Goal: Information Seeking & Learning: Check status

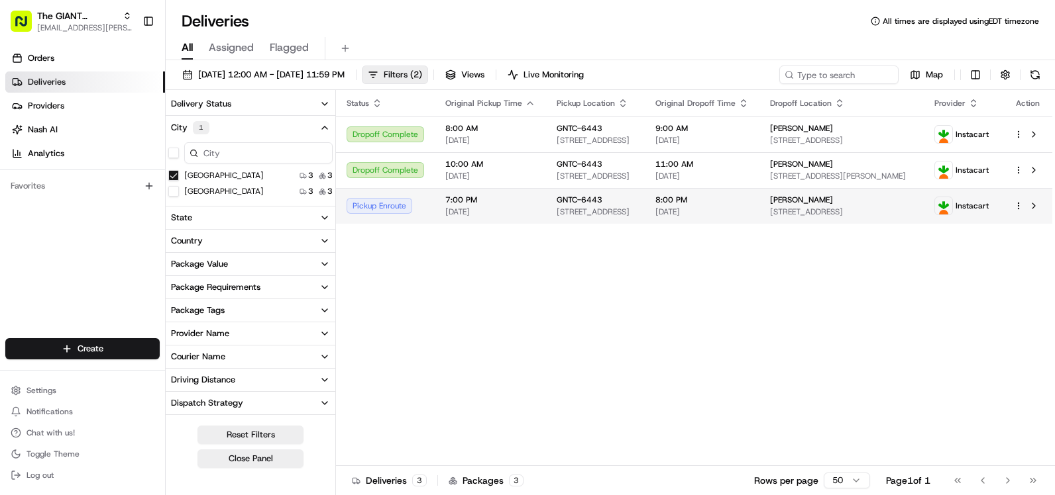
scroll to position [321, 0]
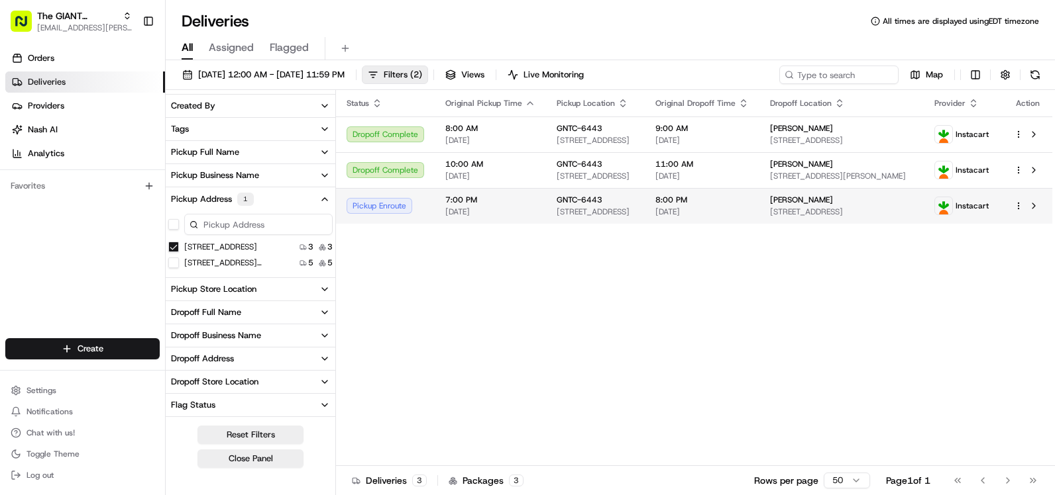
click at [539, 217] on td "7:00 PM 08/15/2025" at bounding box center [490, 206] width 111 height 36
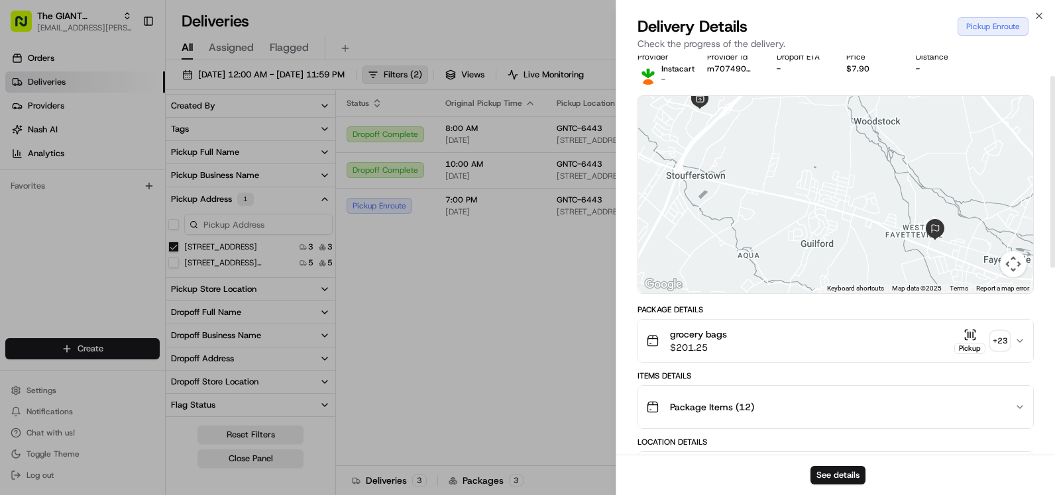
scroll to position [0, 0]
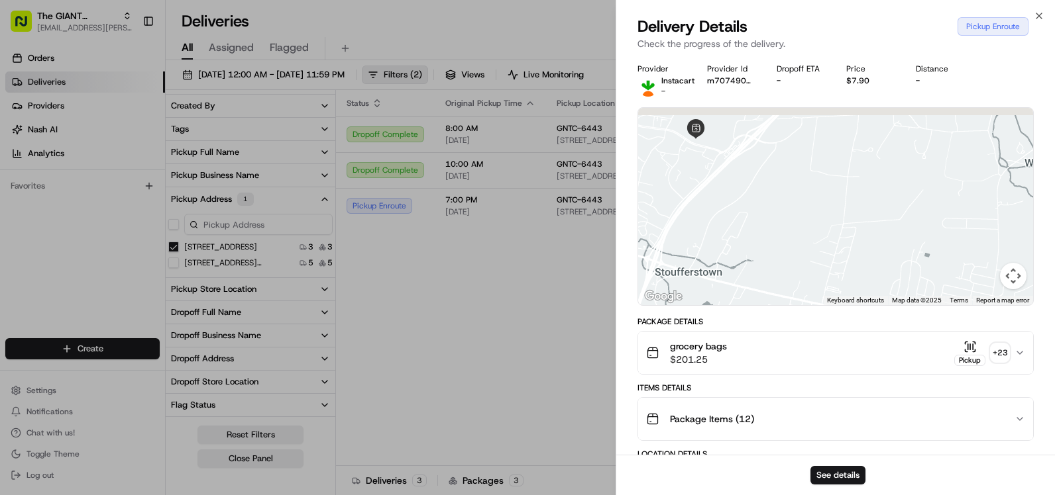
drag, startPoint x: 766, startPoint y: 193, endPoint x: 834, endPoint y: 299, distance: 125.5
click at [831, 299] on div "Keyboard shortcuts Map Data Map data ©2025 Map data ©2025 500 m Click to toggle…" at bounding box center [835, 206] width 395 height 197
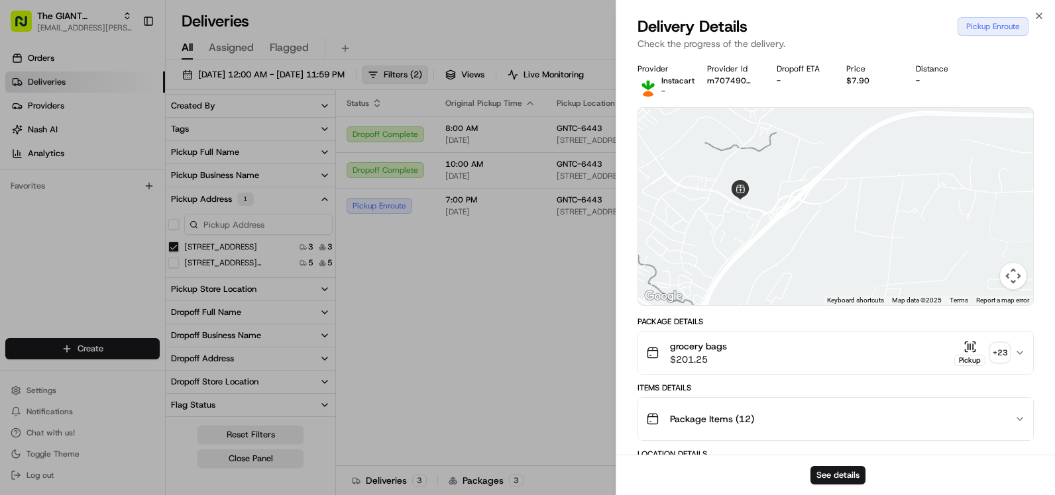
drag, startPoint x: 805, startPoint y: 203, endPoint x: 807, endPoint y: 235, distance: 31.9
click at [807, 235] on div at bounding box center [835, 206] width 395 height 197
drag, startPoint x: 802, startPoint y: 216, endPoint x: 919, endPoint y: 215, distance: 116.6
click at [919, 215] on div at bounding box center [835, 206] width 395 height 197
drag, startPoint x: 923, startPoint y: 225, endPoint x: 837, endPoint y: 252, distance: 90.1
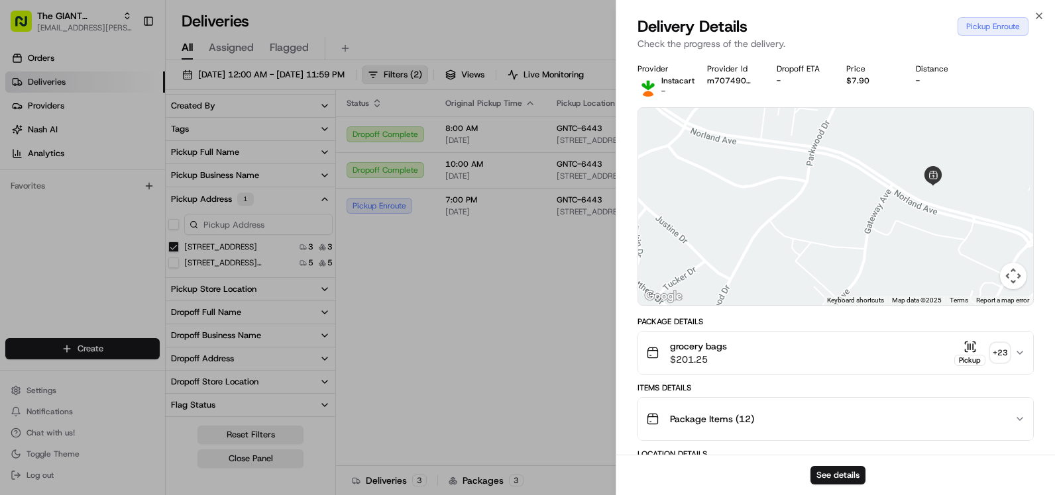
click at [837, 252] on div at bounding box center [835, 206] width 395 height 197
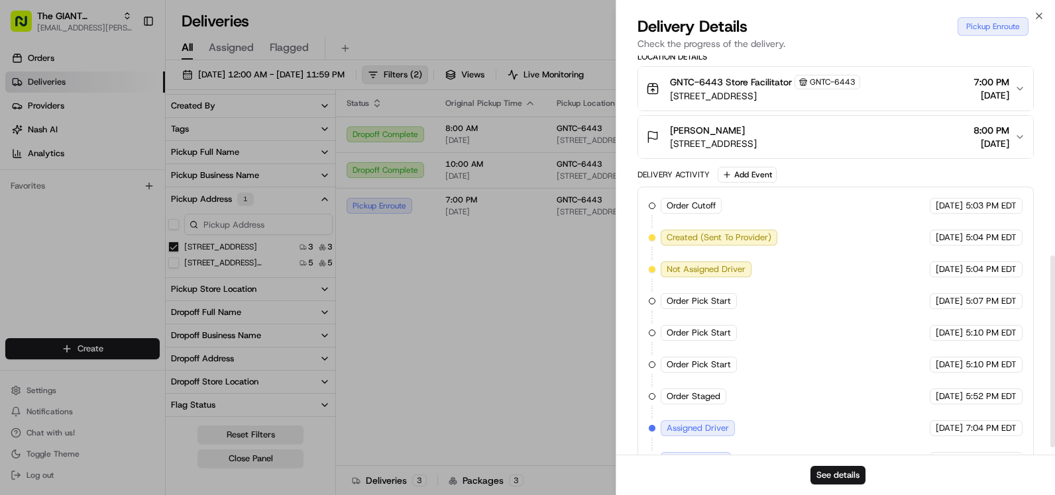
scroll to position [430, 0]
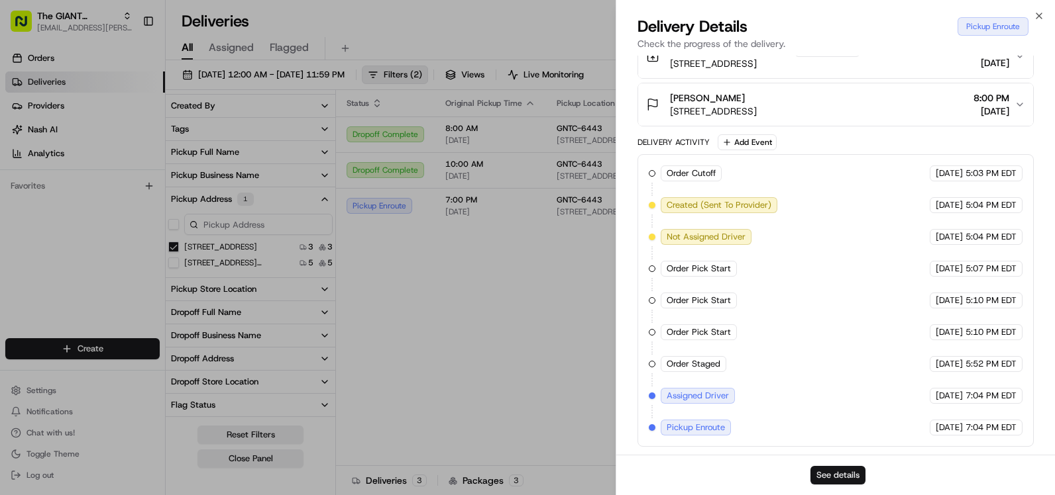
click at [837, 468] on button "See details" at bounding box center [837, 475] width 55 height 19
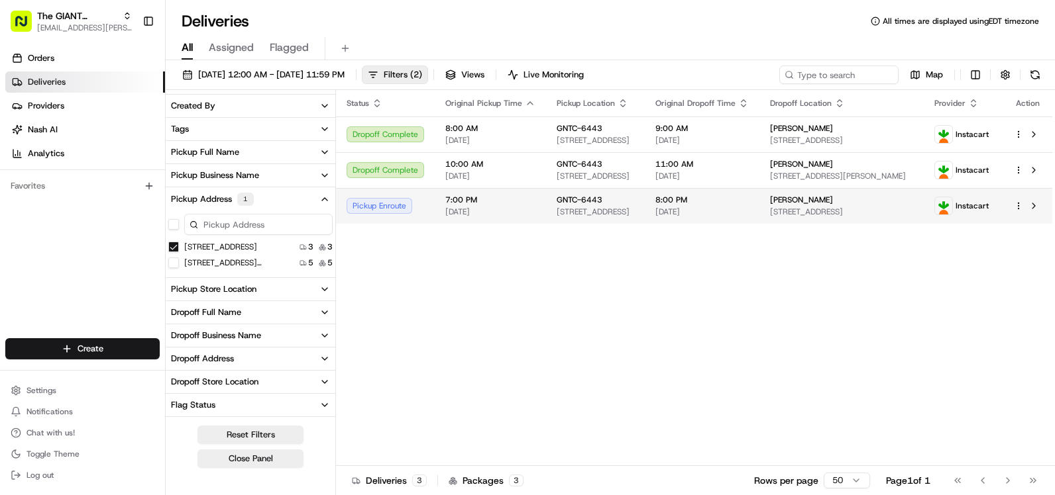
click at [748, 200] on span "8:00 PM" at bounding box center [701, 200] width 93 height 11
click at [1049, 77] on div "08/15/2025 12:00 AM - 08/15/2025 11:59 PM Filters ( 2 ) Views Live Monitoring M…" at bounding box center [610, 78] width 889 height 25
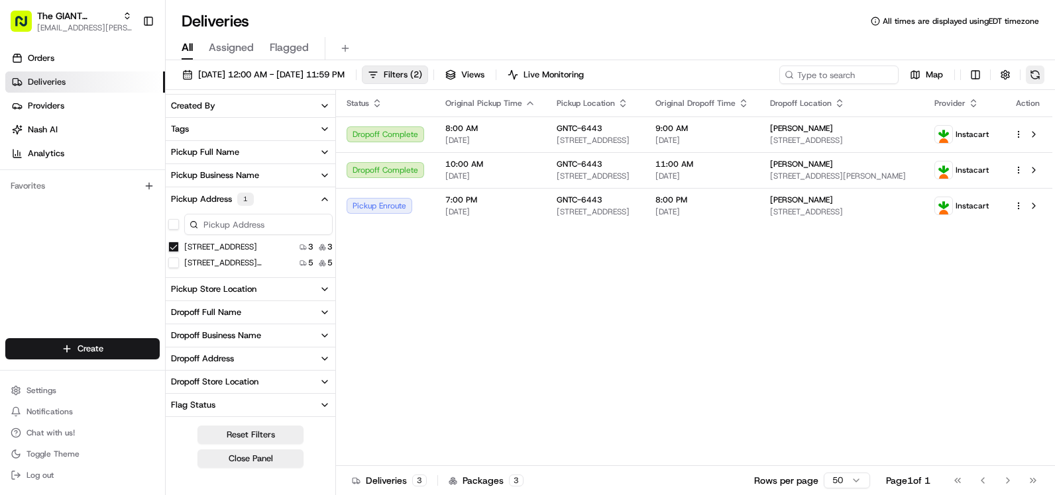
click at [1031, 76] on button at bounding box center [1034, 75] width 19 height 19
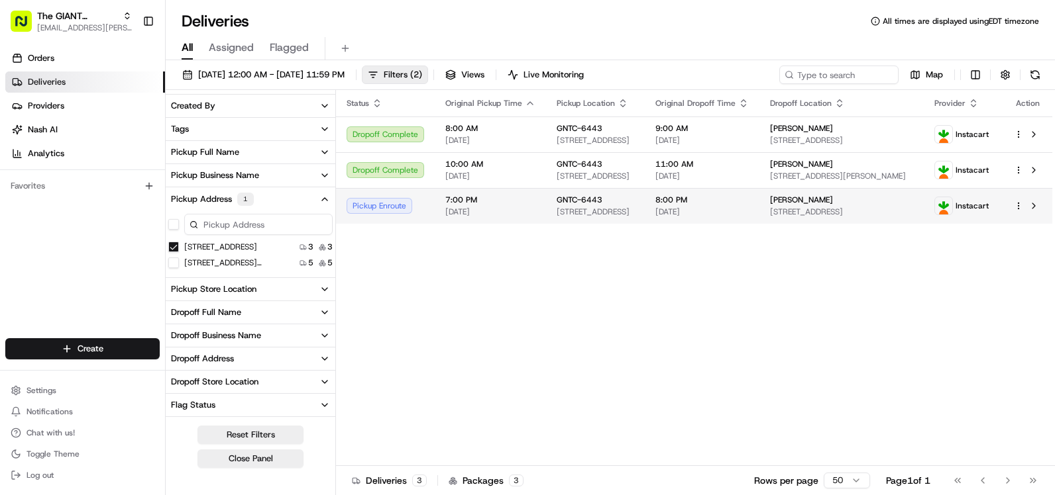
click at [634, 201] on div "GNTC-6443" at bounding box center [594, 200] width 77 height 11
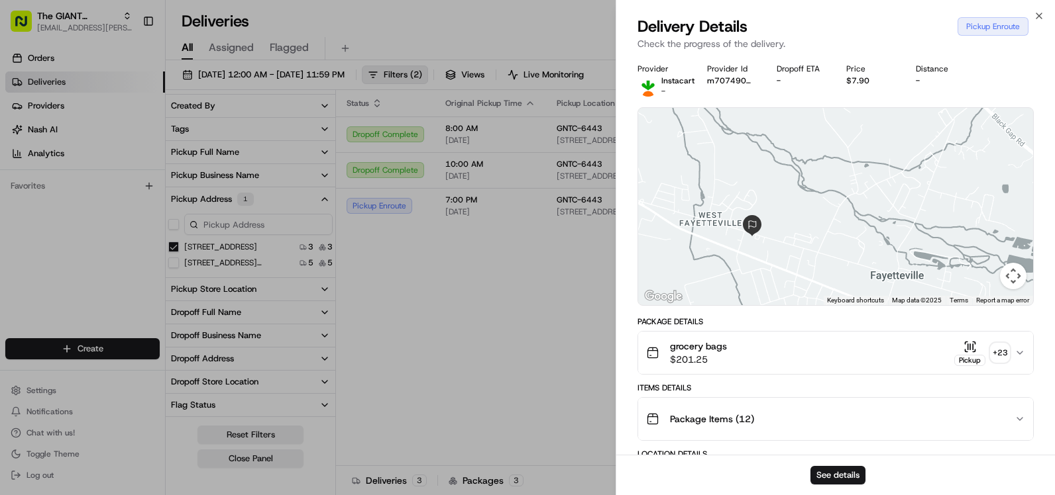
drag, startPoint x: 888, startPoint y: 218, endPoint x: 1054, endPoint y: 225, distance: 165.7
click at [1054, 225] on html "The GIANT Company sage.vaughn@giantmartins.com Toggle Sidebar Orders Deliveries…" at bounding box center [527, 247] width 1055 height 495
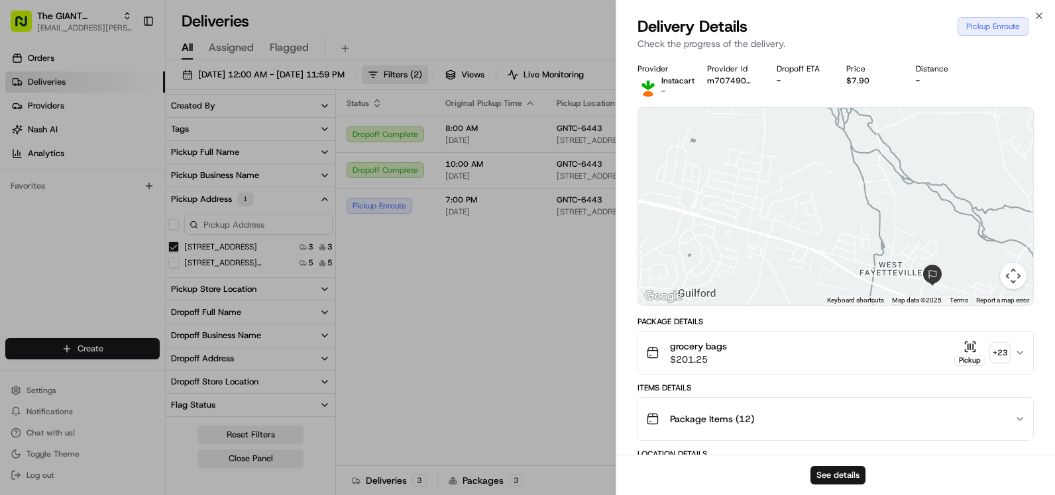
drag, startPoint x: 970, startPoint y: 257, endPoint x: 1054, endPoint y: 282, distance: 87.0
click at [1054, 282] on html "The GIANT Company sage.vaughn@giantmartins.com Toggle Sidebar Orders Deliveries…" at bounding box center [527, 247] width 1055 height 495
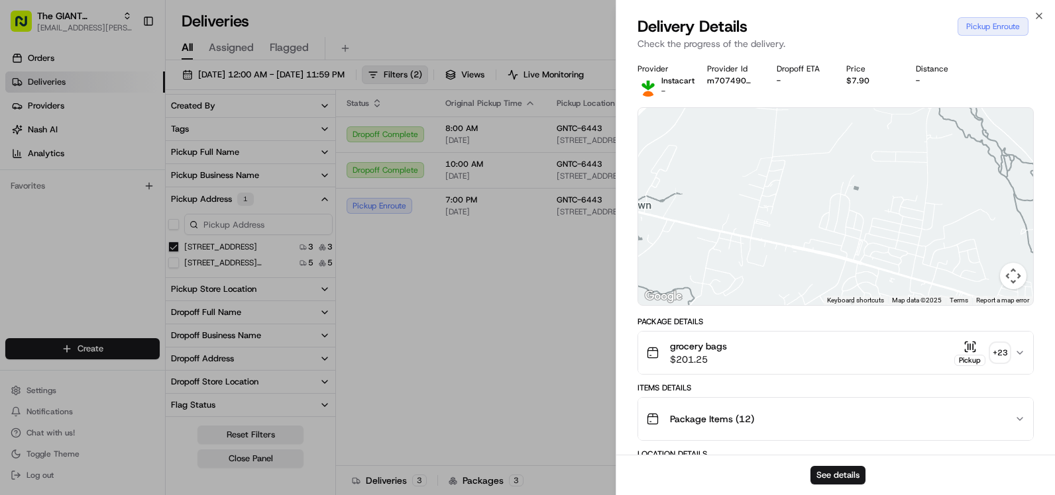
drag, startPoint x: 993, startPoint y: 279, endPoint x: 1035, endPoint y: 291, distance: 43.4
click at [1022, 287] on div "Keyboard shortcuts Map Data Map data ©2025 Map data ©2025 500 m Click to toggle…" at bounding box center [835, 206] width 395 height 197
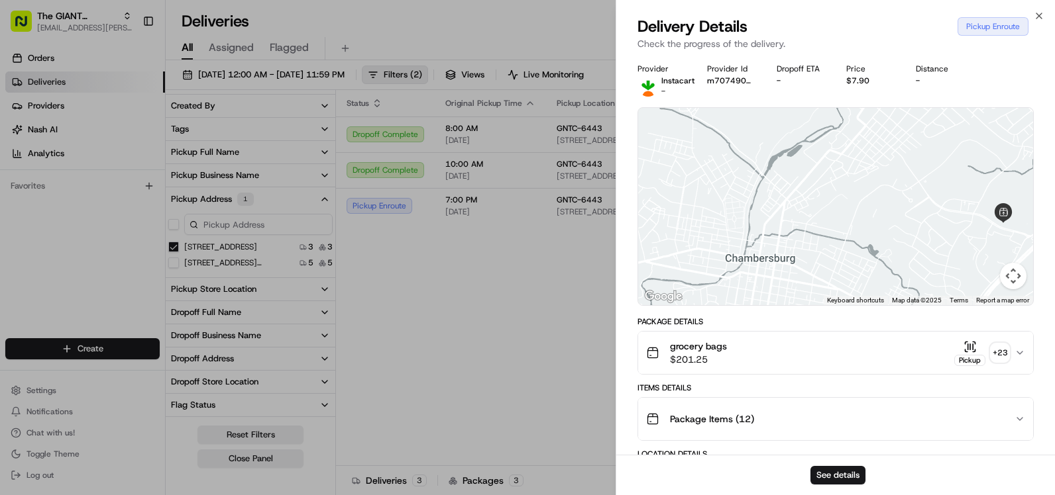
drag, startPoint x: 929, startPoint y: 231, endPoint x: 818, endPoint y: 254, distance: 113.2
click at [818, 254] on div at bounding box center [835, 206] width 395 height 197
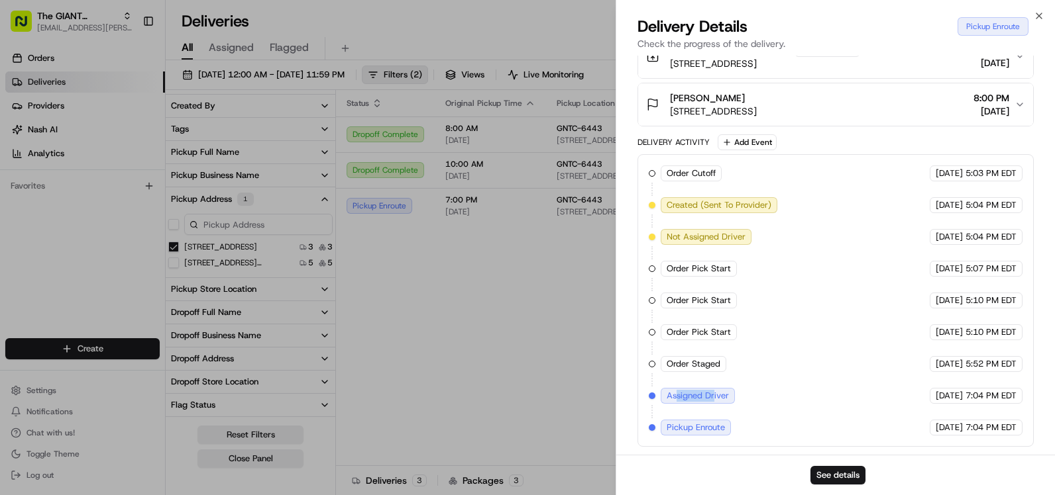
drag, startPoint x: 714, startPoint y: 397, endPoint x: 678, endPoint y: 395, distance: 36.5
click at [678, 395] on span "Assigned Driver" at bounding box center [697, 396] width 62 height 12
drag, startPoint x: 678, startPoint y: 395, endPoint x: 743, endPoint y: 403, distance: 65.4
click at [743, 403] on div "Order Cutoff The GIANT Company 08/15/2025 5:03 PM EDT Created (Sent To Provider…" at bounding box center [835, 301] width 374 height 270
click at [735, 395] on div "Assigned Driver" at bounding box center [698, 396] width 77 height 16
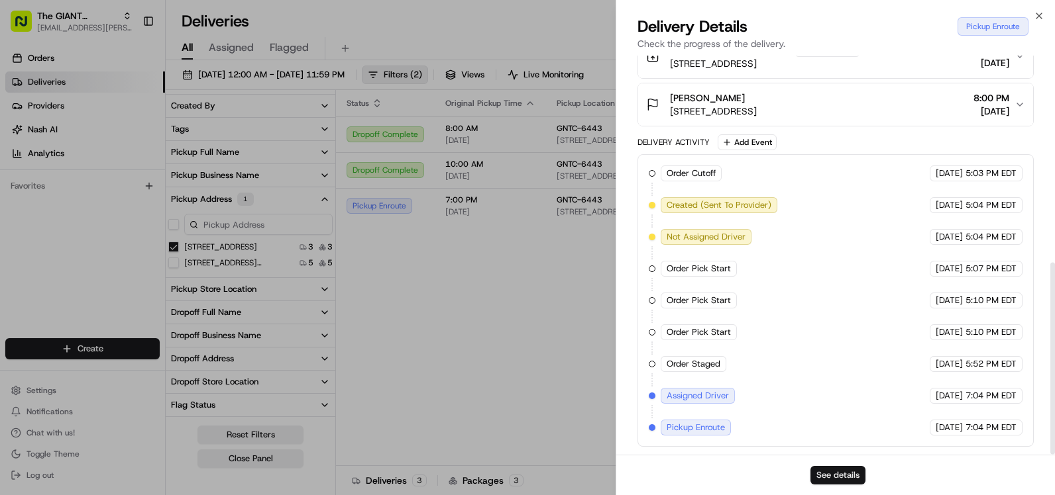
click at [834, 468] on button "See details" at bounding box center [837, 475] width 55 height 19
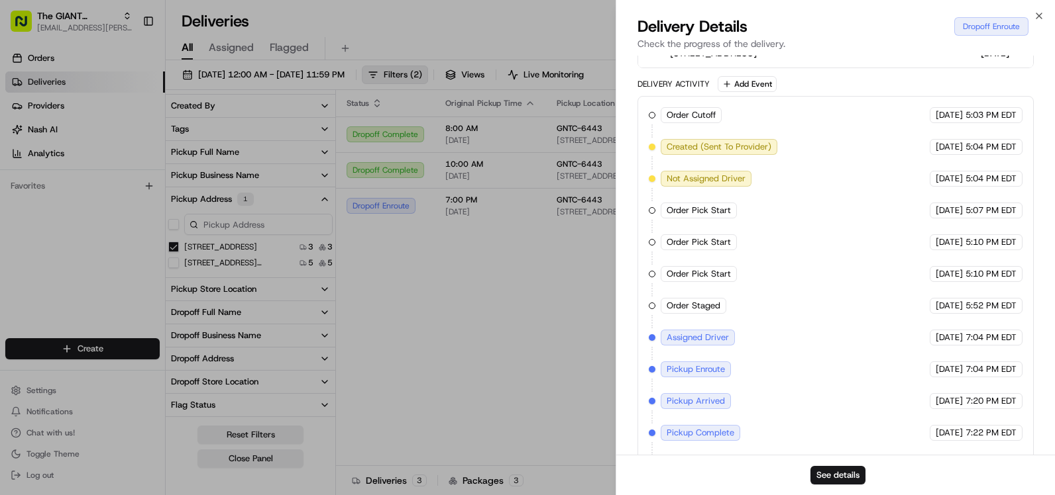
scroll to position [525, 0]
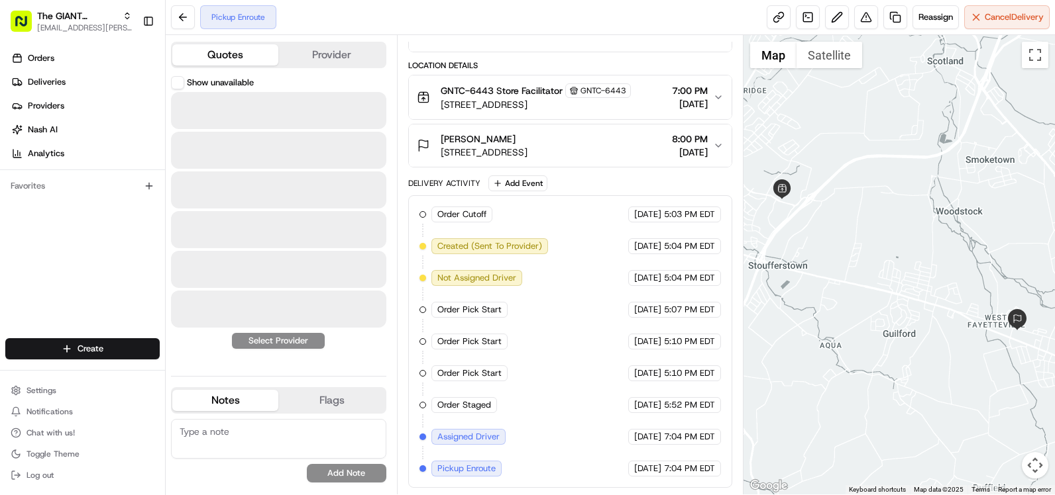
click at [262, 54] on button "Quotes" at bounding box center [225, 54] width 106 height 21
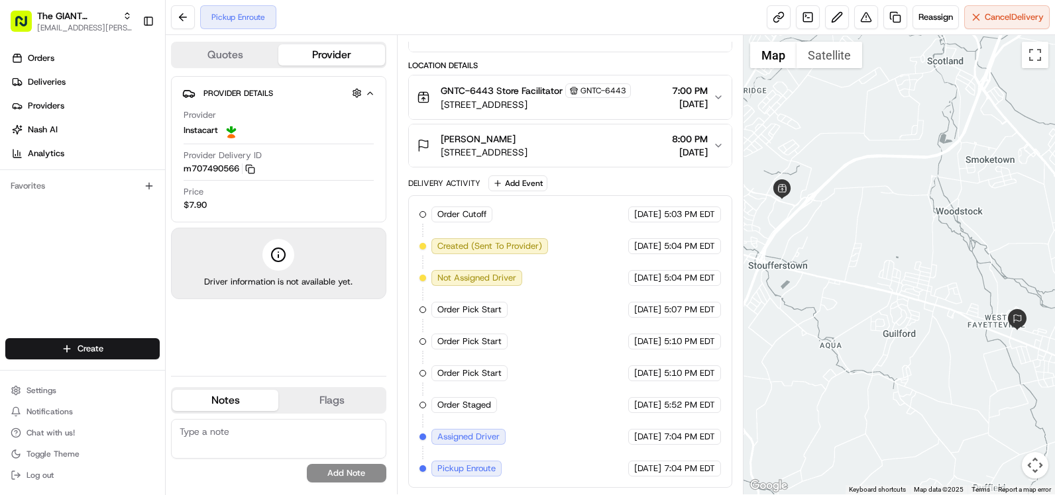
click at [332, 51] on button "Provider" at bounding box center [331, 54] width 106 height 21
click at [527, 144] on div "[PERSON_NAME]" at bounding box center [483, 138] width 87 height 13
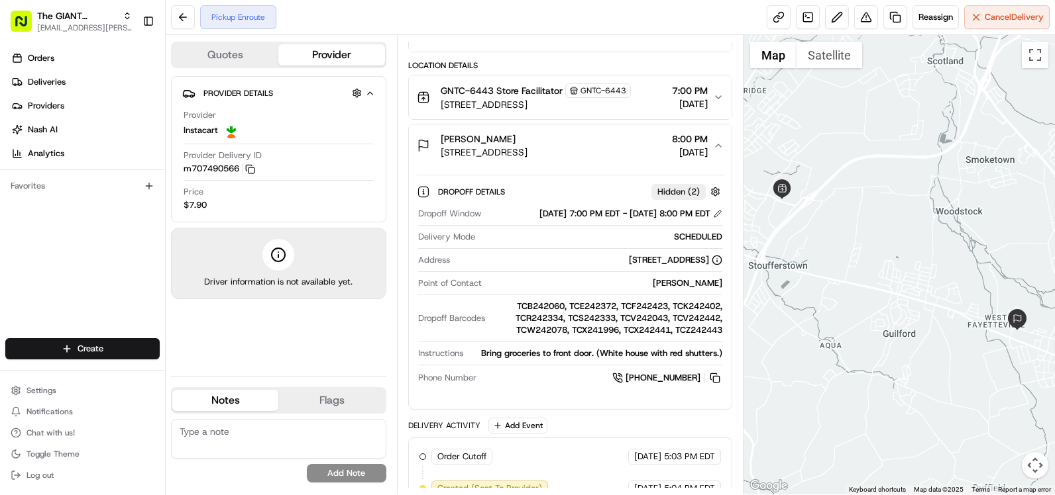
click at [527, 144] on div "[PERSON_NAME]" at bounding box center [483, 138] width 87 height 13
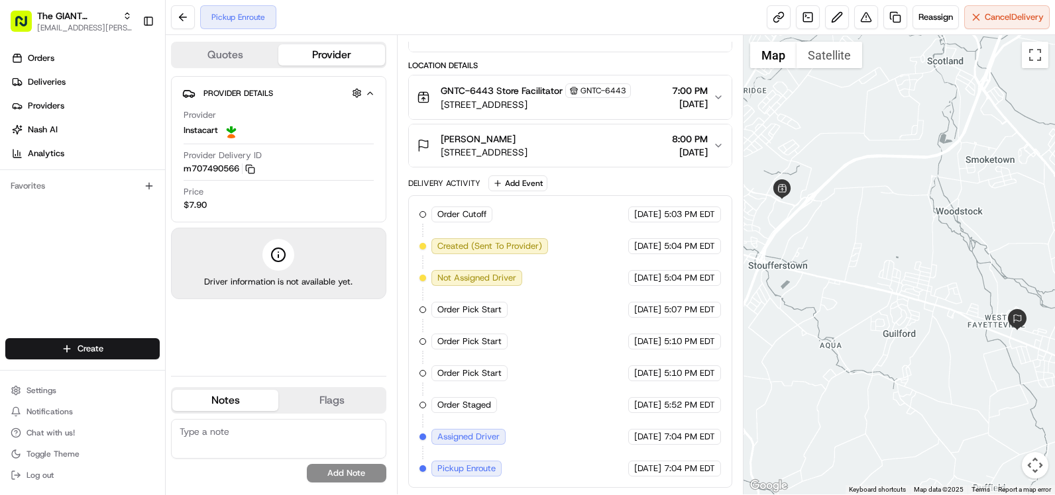
click at [672, 103] on span "[DATE]" at bounding box center [690, 103] width 36 height 13
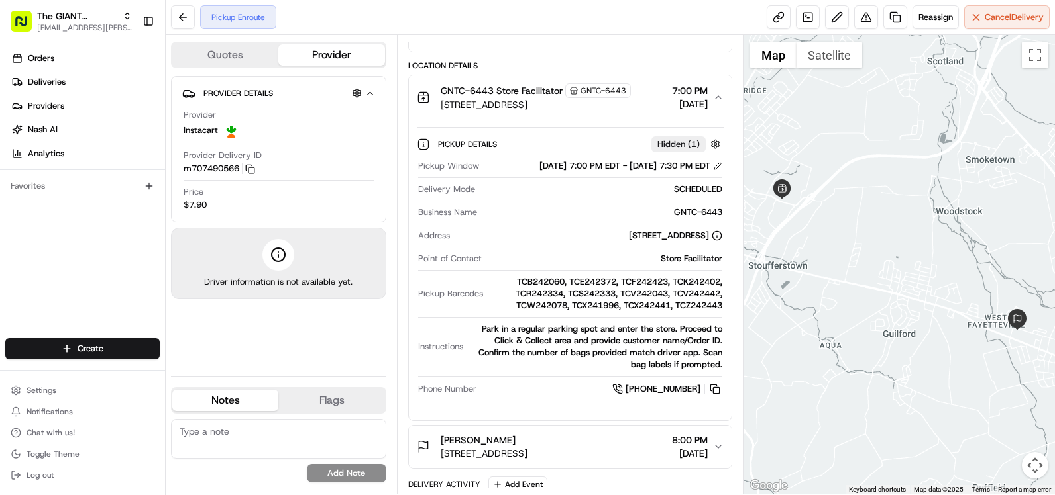
click at [672, 101] on span "[DATE]" at bounding box center [690, 103] width 36 height 13
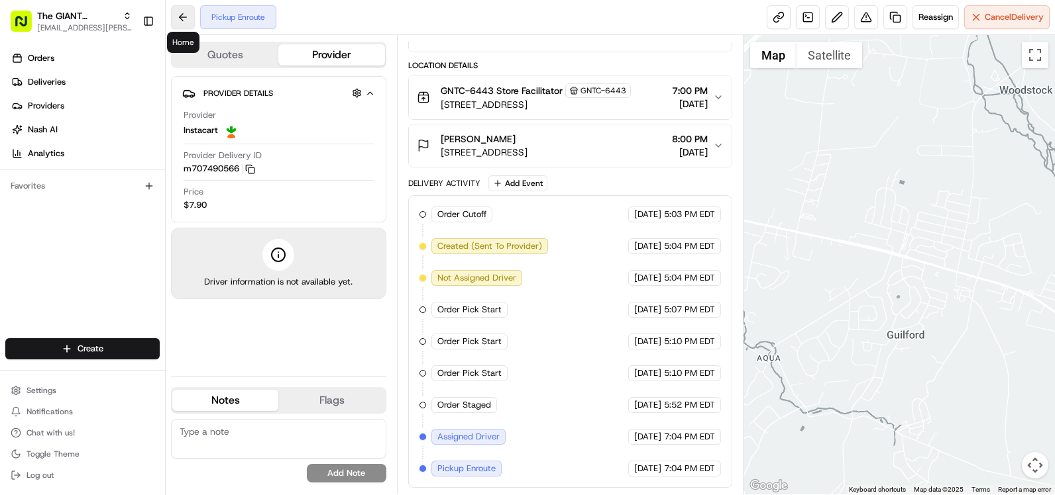
click at [180, 18] on button at bounding box center [183, 17] width 24 height 24
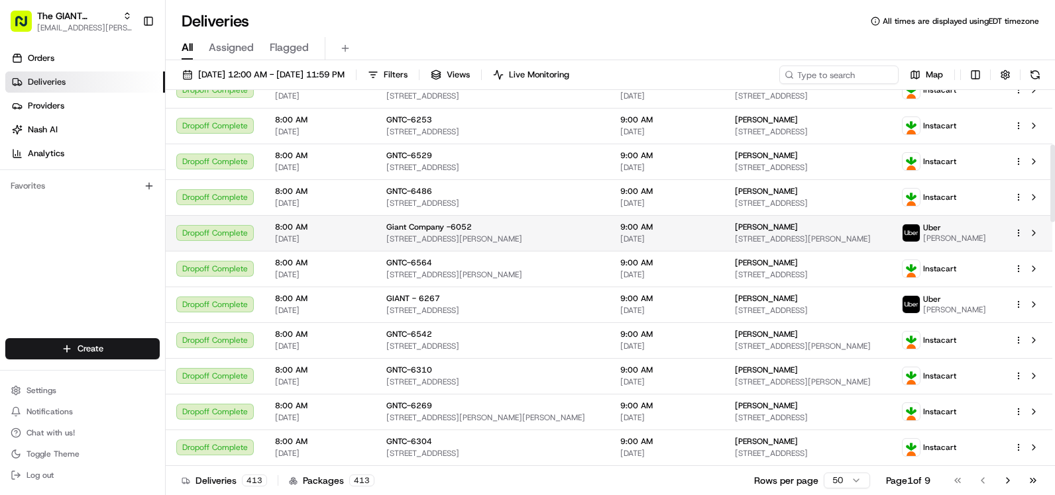
scroll to position [265, 0]
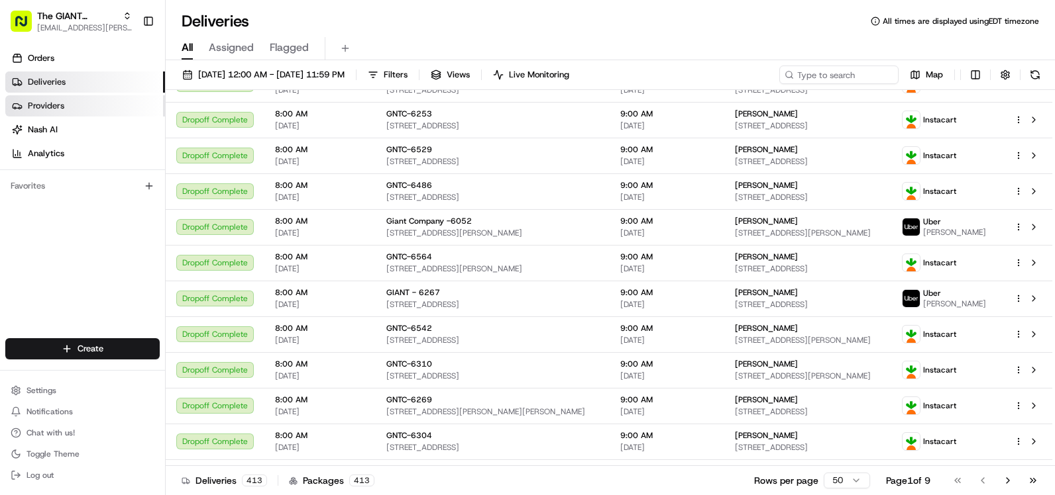
click at [72, 102] on link "Providers" at bounding box center [85, 105] width 160 height 21
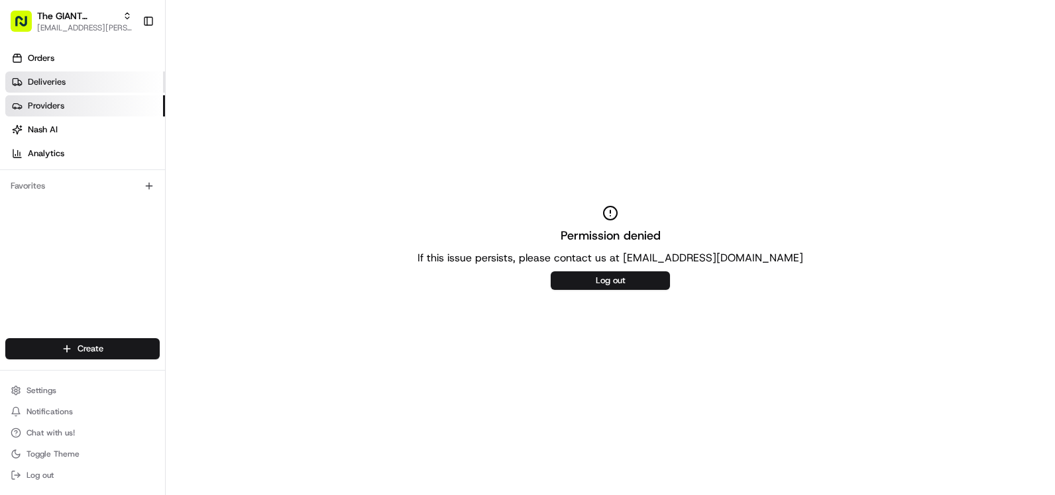
click at [73, 80] on link "Deliveries" at bounding box center [85, 82] width 160 height 21
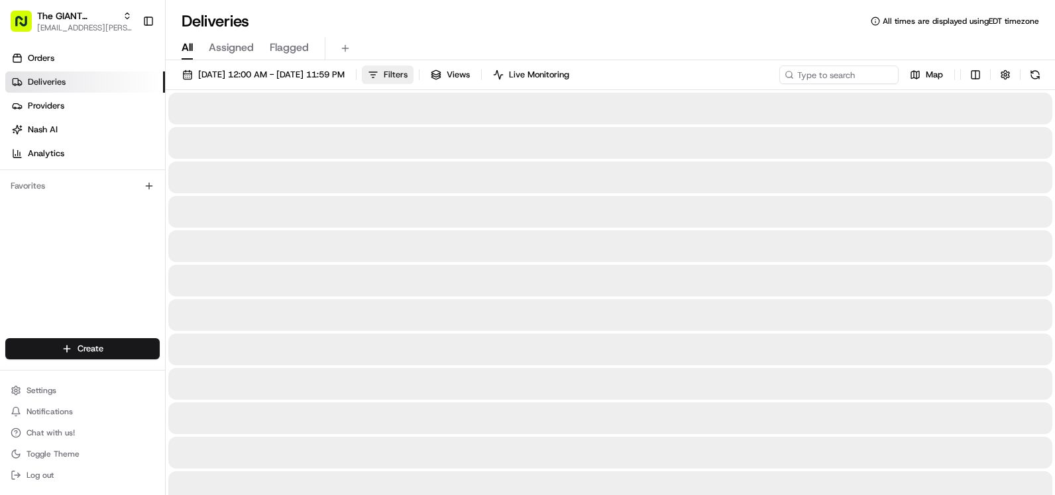
click at [407, 72] on span "Filters" at bounding box center [396, 75] width 24 height 12
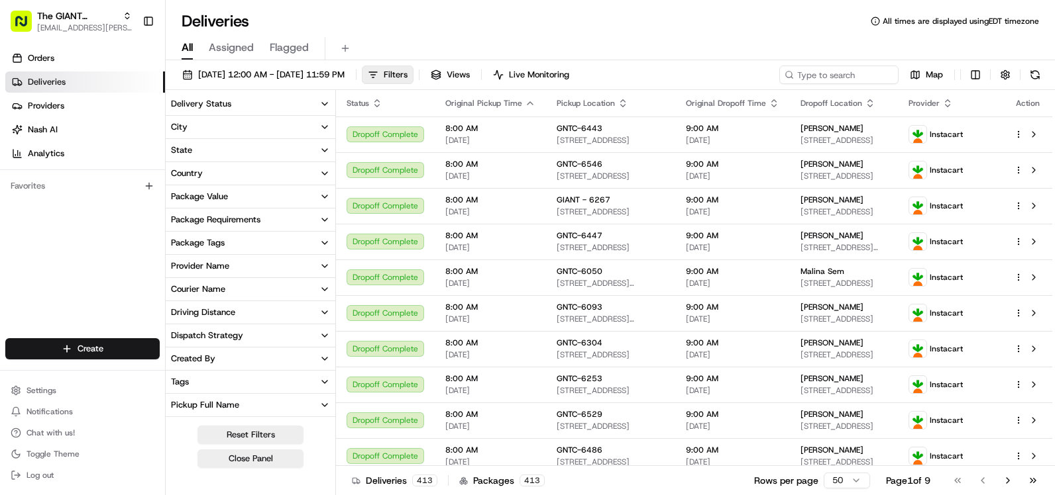
click at [214, 126] on button "City" at bounding box center [251, 127] width 170 height 23
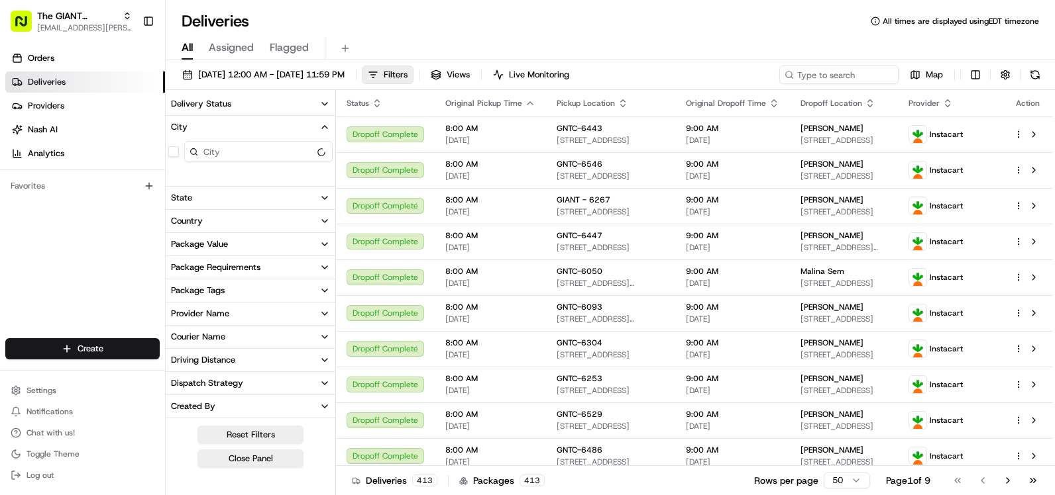
click at [227, 145] on input at bounding box center [258, 151] width 148 height 21
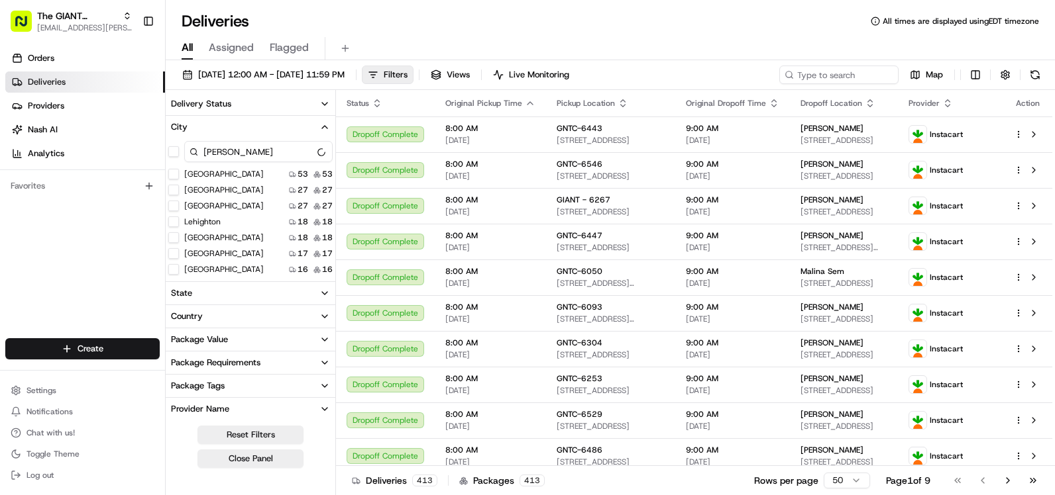
type input "[PERSON_NAME]"
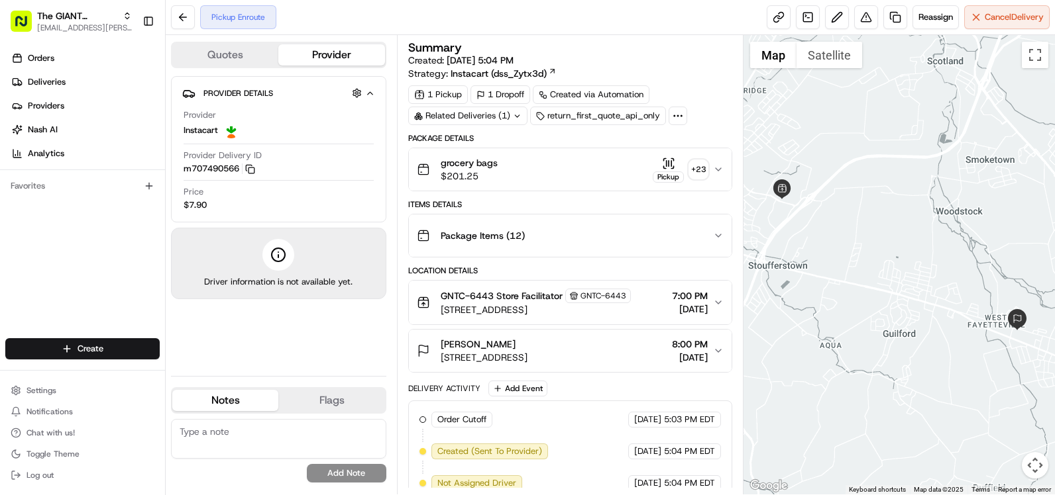
click at [277, 257] on icon at bounding box center [278, 255] width 16 height 16
drag, startPoint x: 350, startPoint y: 285, endPoint x: 256, endPoint y: 282, distance: 93.5
click at [256, 282] on span "Driver information is not available yet." at bounding box center [278, 282] width 148 height 12
click at [227, 274] on div "Driver information is not available yet." at bounding box center [278, 264] width 215 height 72
